Goal: Information Seeking & Learning: Learn about a topic

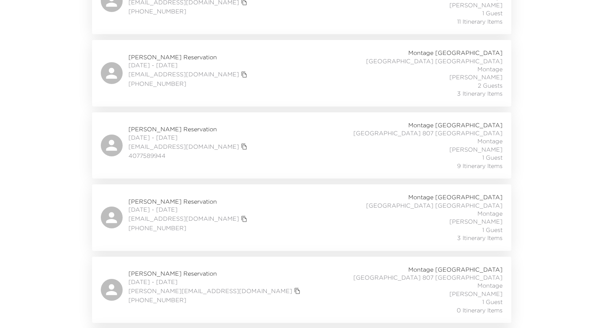
scroll to position [203, 0]
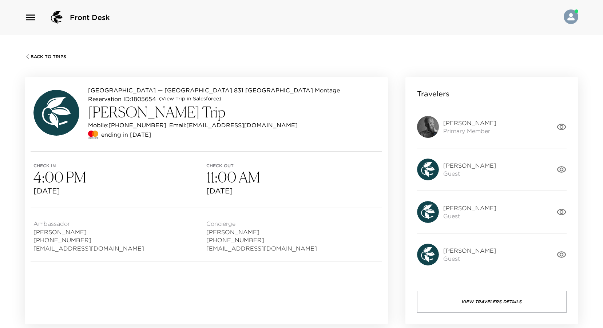
click at [429, 132] on img at bounding box center [428, 127] width 22 height 22
click at [453, 123] on span "Jeffrey Landman" at bounding box center [469, 123] width 53 height 8
click at [561, 125] on icon "button" at bounding box center [561, 127] width 9 height 7
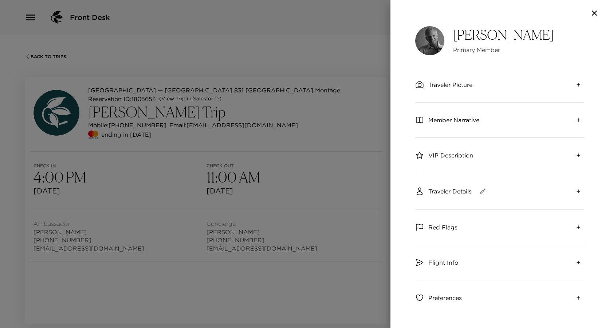
click at [436, 46] on img at bounding box center [429, 40] width 29 height 29
click at [466, 84] on span "Traveler Picture" at bounding box center [450, 85] width 44 height 8
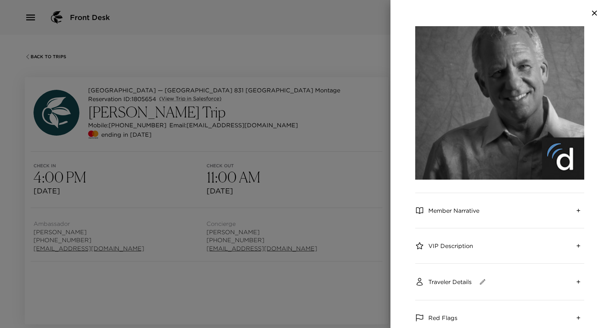
scroll to position [109, 0]
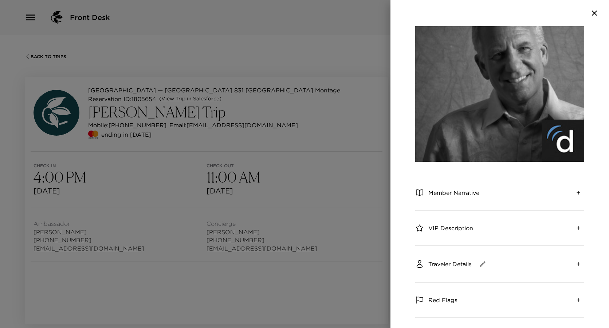
click at [505, 184] on div "Member Narrative" at bounding box center [499, 192] width 169 height 35
click at [485, 189] on div "Member Narrative" at bounding box center [499, 192] width 169 height 35
click at [575, 190] on icon "expand" at bounding box center [578, 193] width 6 height 6
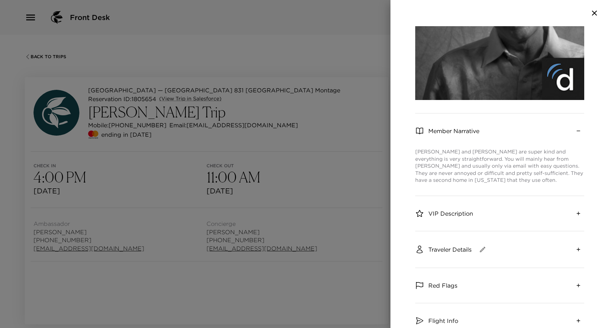
scroll to position [218, 0]
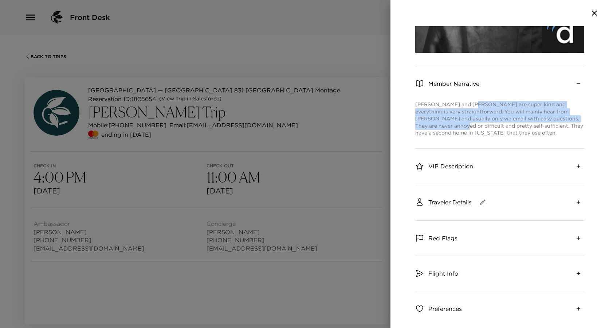
drag, startPoint x: 466, startPoint y: 100, endPoint x: 464, endPoint y: 120, distance: 19.7
click at [464, 120] on p "Jeff and Mary are super kind and everything is very straightforward. You will m…" at bounding box center [499, 119] width 169 height 36
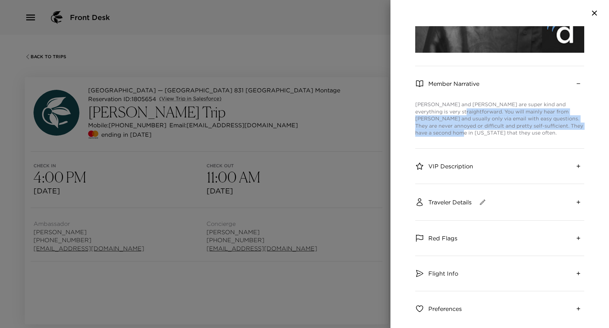
drag, startPoint x: 464, startPoint y: 120, endPoint x: 461, endPoint y: 106, distance: 14.8
click at [461, 106] on p "Jeff and Mary are super kind and everything is very straightforward. You will m…" at bounding box center [499, 119] width 169 height 36
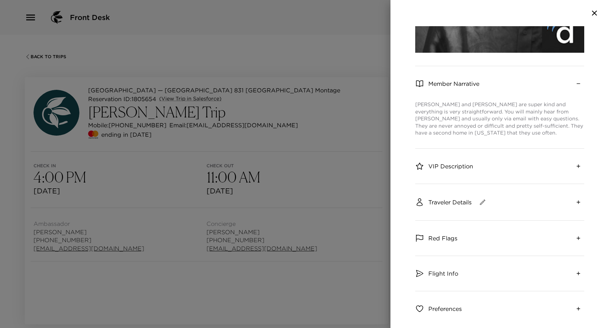
drag, startPoint x: 461, startPoint y: 106, endPoint x: 441, endPoint y: 109, distance: 20.3
click at [441, 109] on p "Jeff and Mary are super kind and everything is very straightforward. You will m…" at bounding box center [499, 119] width 169 height 36
drag, startPoint x: 441, startPoint y: 109, endPoint x: 448, endPoint y: 110, distance: 7.0
click at [448, 110] on p "Jeff and Mary are super kind and everything is very straightforward. You will m…" at bounding box center [499, 119] width 169 height 36
drag, startPoint x: 448, startPoint y: 110, endPoint x: 429, endPoint y: 109, distance: 18.6
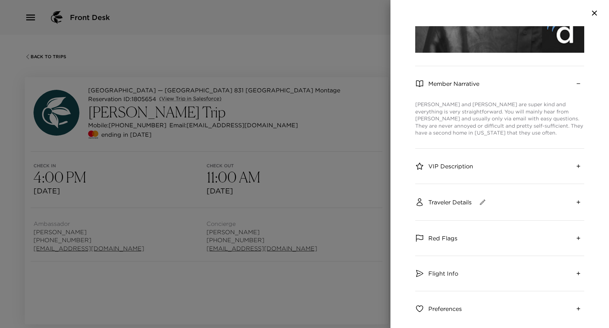
click at [429, 109] on p "Jeff and Mary are super kind and everything is very straightforward. You will m…" at bounding box center [499, 119] width 169 height 36
drag, startPoint x: 429, startPoint y: 109, endPoint x: 464, endPoint y: 116, distance: 36.0
click at [464, 116] on p "Jeff and Mary are super kind and everything is very straightforward. You will m…" at bounding box center [499, 119] width 169 height 36
drag, startPoint x: 464, startPoint y: 116, endPoint x: 444, endPoint y: 112, distance: 21.1
click at [444, 112] on p "Jeff and Mary are super kind and everything is very straightforward. You will m…" at bounding box center [499, 119] width 169 height 36
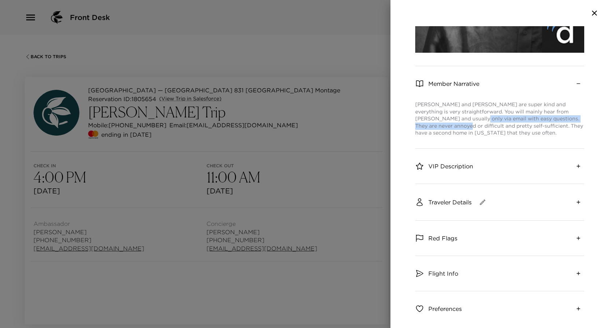
drag, startPoint x: 444, startPoint y: 112, endPoint x: 469, endPoint y: 113, distance: 25.5
click at [469, 113] on p "Jeff and Mary are super kind and everything is very straightforward. You will m…" at bounding box center [499, 119] width 169 height 36
drag, startPoint x: 469, startPoint y: 113, endPoint x: 441, endPoint y: 113, distance: 27.7
click at [441, 113] on p "Jeff and Mary are super kind and everything is very straightforward. You will m…" at bounding box center [499, 119] width 169 height 36
drag, startPoint x: 441, startPoint y: 113, endPoint x: 467, endPoint y: 117, distance: 25.5
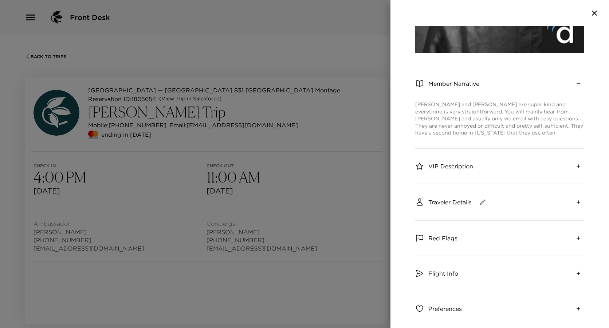
click at [467, 117] on p "Jeff and Mary are super kind and everything is very straightforward. You will m…" at bounding box center [499, 119] width 169 height 36
click at [467, 119] on p "Jeff and Mary are super kind and everything is very straightforward. You will m…" at bounding box center [499, 119] width 169 height 36
drag, startPoint x: 467, startPoint y: 119, endPoint x: 460, endPoint y: 114, distance: 8.3
click at [460, 114] on p "Jeff and Mary are super kind and everything is very straightforward. You will m…" at bounding box center [499, 119] width 169 height 36
drag, startPoint x: 460, startPoint y: 114, endPoint x: 452, endPoint y: 114, distance: 8.7
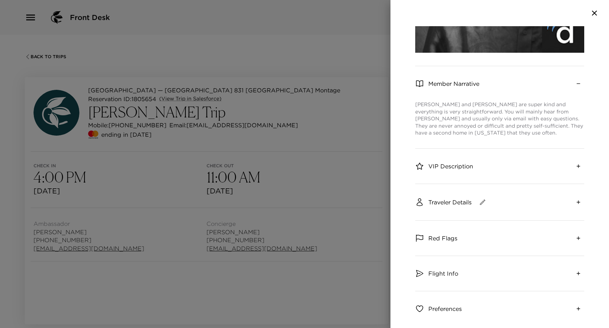
click at [452, 114] on p "Jeff and Mary are super kind and everything is very straightforward. You will m…" at bounding box center [499, 119] width 169 height 36
drag, startPoint x: 452, startPoint y: 114, endPoint x: 467, endPoint y: 120, distance: 17.1
click at [467, 120] on p "Jeff and Mary are super kind and everything is very straightforward. You will m…" at bounding box center [499, 119] width 169 height 36
drag, startPoint x: 467, startPoint y: 120, endPoint x: 447, endPoint y: 114, distance: 21.0
click at [447, 114] on p "Jeff and Mary are super kind and everything is very straightforward. You will m…" at bounding box center [499, 119] width 169 height 36
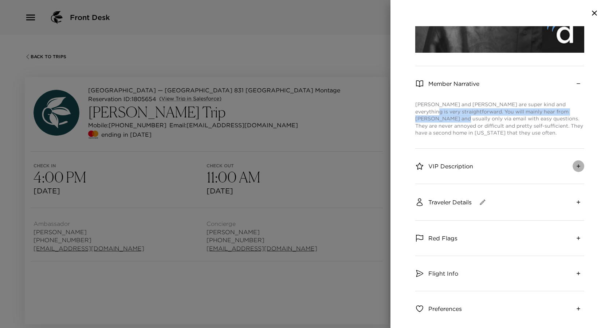
click at [575, 163] on icon "expand" at bounding box center [578, 166] width 6 height 6
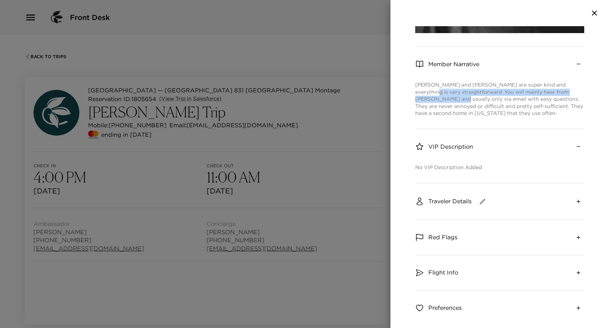
scroll to position [265, 0]
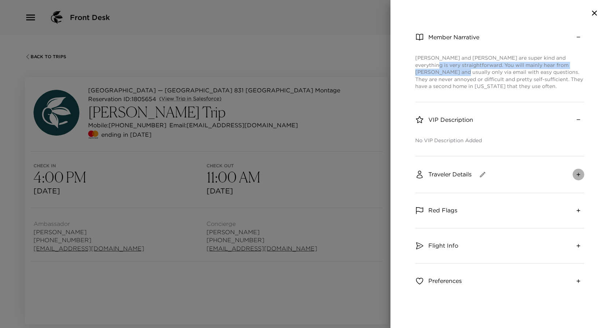
click at [572, 175] on button "expand" at bounding box center [578, 175] width 12 height 12
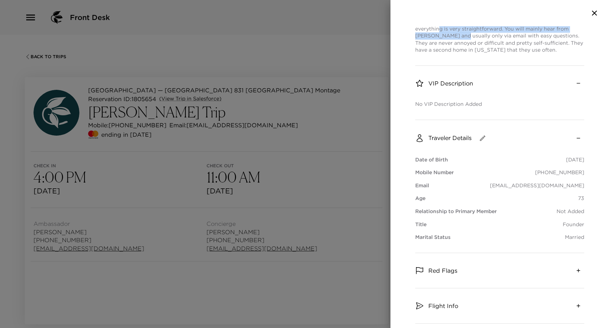
scroll to position [338, 0]
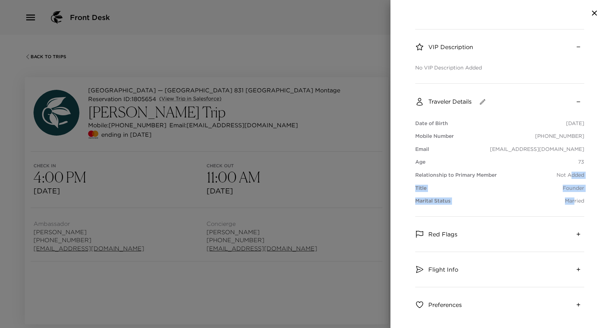
drag, startPoint x: 566, startPoint y: 167, endPoint x: 570, endPoint y: 201, distance: 34.7
click at [570, 201] on div "Date of Birth 09/24/1951 Mobile Number 615-405-1809 Email jlandman54@gmail.com …" at bounding box center [499, 168] width 169 height 96
drag, startPoint x: 570, startPoint y: 201, endPoint x: 573, endPoint y: 227, distance: 25.6
click at [575, 231] on icon "expand" at bounding box center [578, 234] width 6 height 6
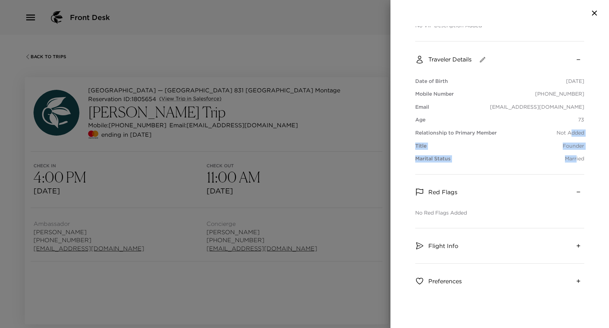
click at [575, 243] on icon "expand" at bounding box center [578, 246] width 6 height 6
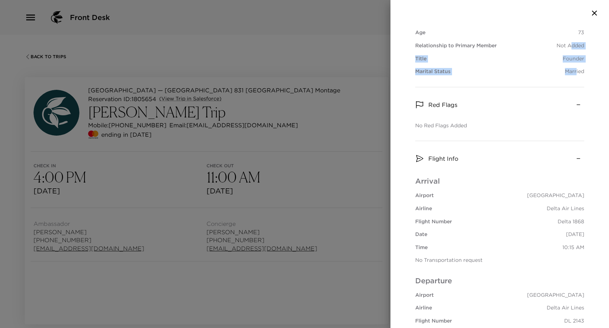
scroll to position [598, 0]
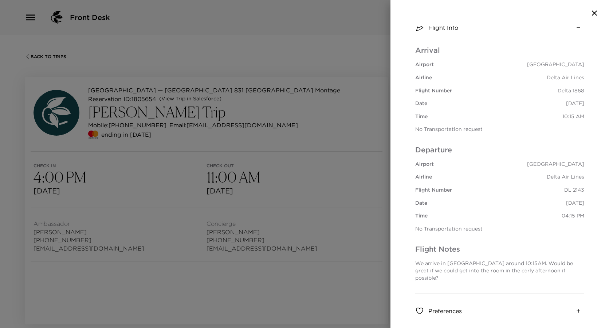
click at [575, 308] on icon "expand" at bounding box center [578, 311] width 6 height 6
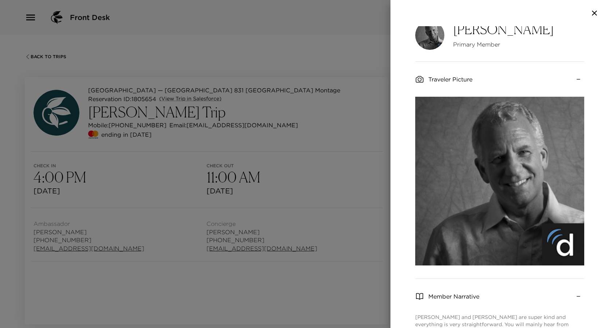
scroll to position [0, 0]
